Goal: Task Accomplishment & Management: Use online tool/utility

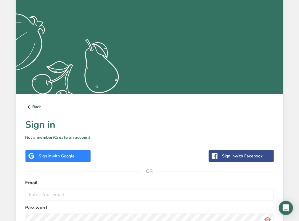
scroll to position [141, 0]
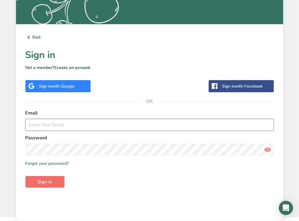
type input "[EMAIL_ADDRESS][DOMAIN_NAME]"
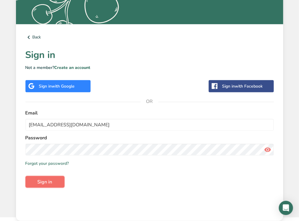
click at [49, 180] on span "Sign in" at bounding box center [45, 181] width 15 height 7
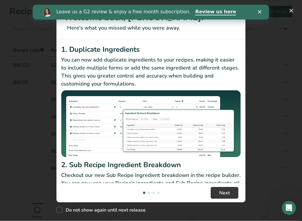
click at [260, 12] on polygon "Close" at bounding box center [260, 12] width 4 height 4
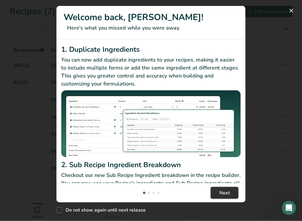
click at [225, 189] on button "Next" at bounding box center [225, 193] width 28 height 12
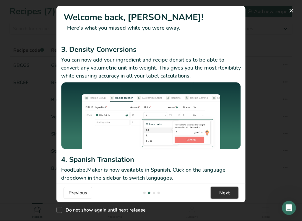
click at [220, 191] on span "Next" at bounding box center [225, 192] width 11 height 7
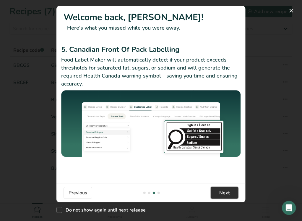
click at [220, 191] on span "Next" at bounding box center [225, 192] width 11 height 7
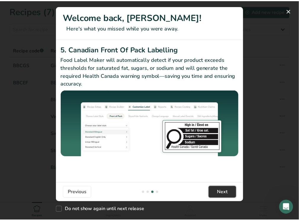
scroll to position [0, 568]
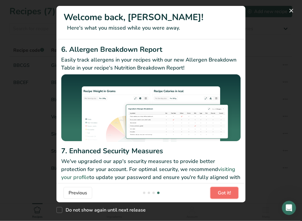
click at [220, 191] on span "Got it!" at bounding box center [224, 192] width 13 height 7
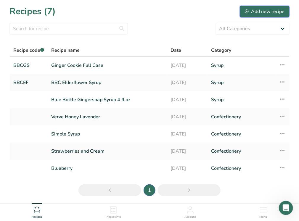
click at [270, 14] on div "Add new recipe" at bounding box center [265, 11] width 40 height 7
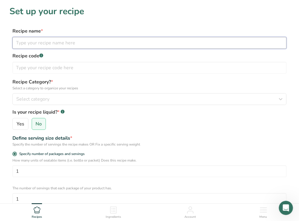
click at [43, 46] on input "text" at bounding box center [149, 43] width 274 height 12
type input "Maple Delight"
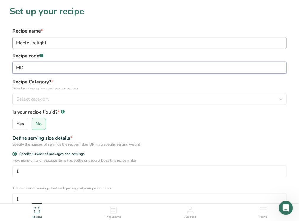
type input "MD"
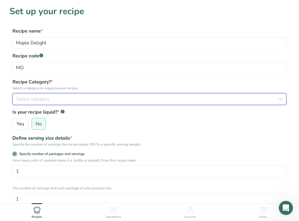
click at [280, 100] on icon "button" at bounding box center [280, 99] width 7 height 11
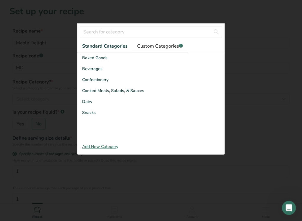
drag, startPoint x: 159, startPoint y: 41, endPoint x: 163, endPoint y: 45, distance: 5.5
click at [161, 43] on link "Custom Categories .a-a{fill:#347362;}.b-a{fill:#fff;}" at bounding box center [160, 46] width 55 height 12
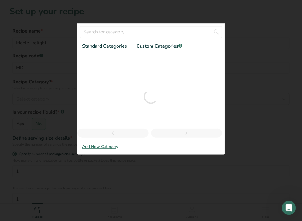
click at [163, 45] on span "Custom Categories .a-a{fill:#347362;}.b-a{fill:#fff;}" at bounding box center [160, 46] width 46 height 7
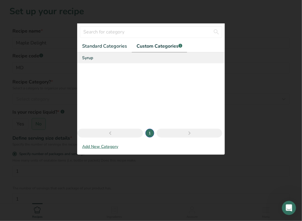
click at [114, 57] on div "Syrup" at bounding box center [151, 57] width 147 height 11
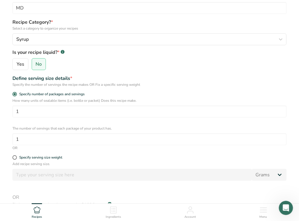
scroll to position [71, 0]
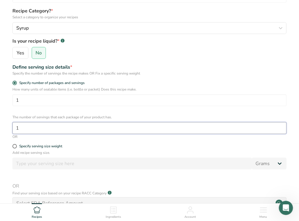
click at [30, 126] on input "1" at bounding box center [149, 128] width 274 height 12
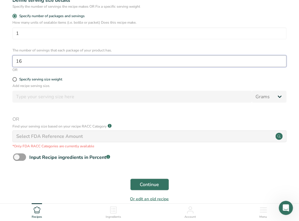
scroll to position [142, 0]
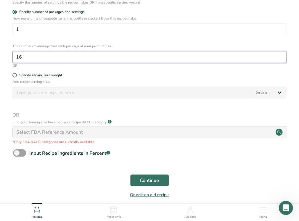
type input "16"
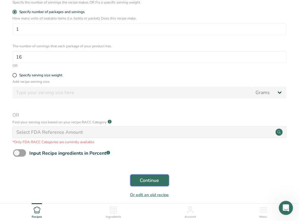
click at [156, 182] on span "Continue" at bounding box center [149, 180] width 19 height 7
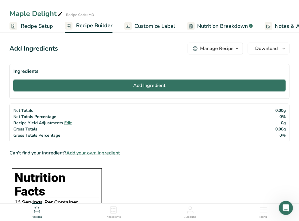
click at [121, 86] on button "Add Ingredient" at bounding box center [149, 86] width 272 height 12
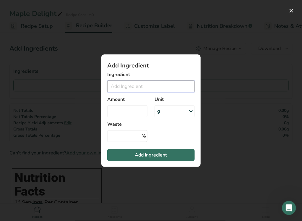
click at [128, 86] on input "Add ingredient modal" at bounding box center [151, 86] width 88 height 12
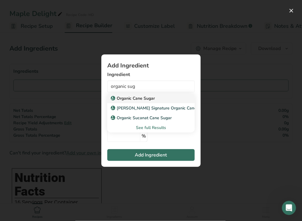
click at [152, 100] on p "Organic Cane Sugar" at bounding box center [133, 98] width 43 height 6
type input "Organic Cane Sugar"
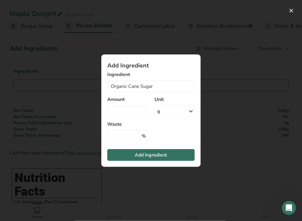
click at [158, 188] on div "Add ingredient modal" at bounding box center [151, 110] width 302 height 221
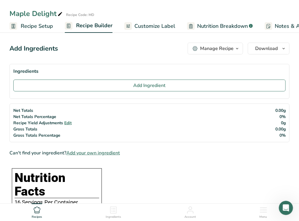
click at [41, 24] on span "Recipe Setup" at bounding box center [37, 26] width 32 height 8
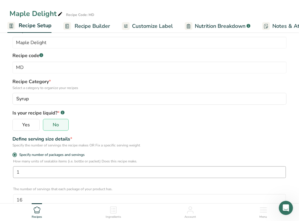
scroll to position [24, 0]
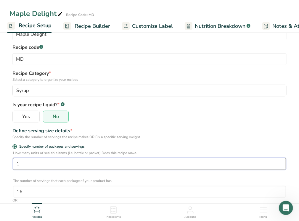
click at [31, 165] on input "1" at bounding box center [149, 164] width 273 height 12
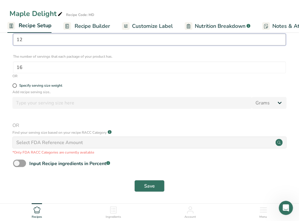
scroll to position [150, 0]
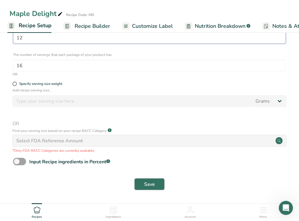
type input "12"
click at [148, 183] on span "Save" at bounding box center [149, 184] width 11 height 7
